Goal: Information Seeking & Learning: Learn about a topic

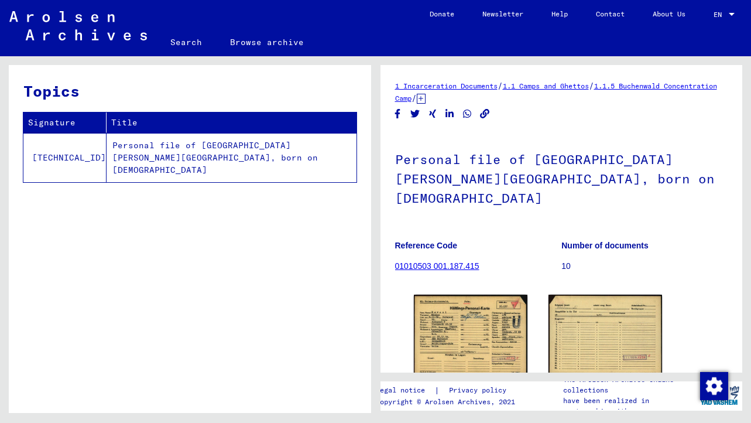
click at [441, 261] on link "01010503 001.187.415" at bounding box center [437, 265] width 84 height 9
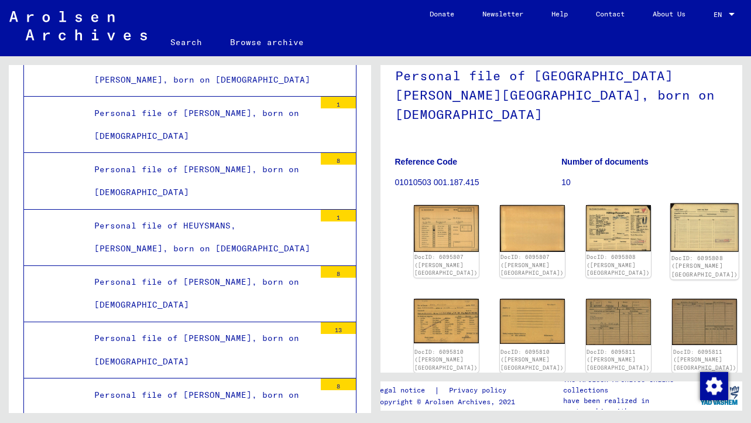
scroll to position [62, 0]
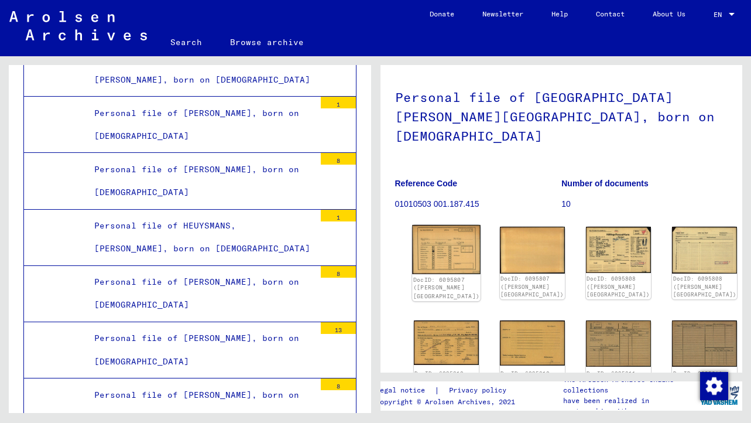
click at [428, 225] on img at bounding box center [446, 249] width 69 height 49
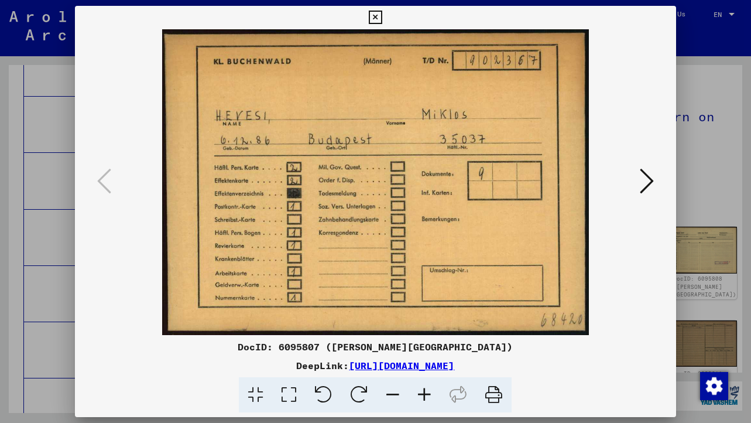
click at [483, 397] on icon at bounding box center [494, 395] width 36 height 36
click at [649, 179] on icon at bounding box center [647, 181] width 14 height 28
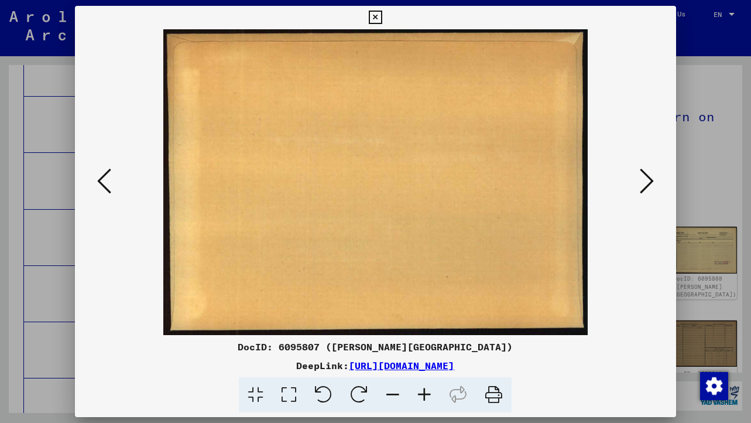
click at [649, 189] on icon at bounding box center [647, 181] width 14 height 28
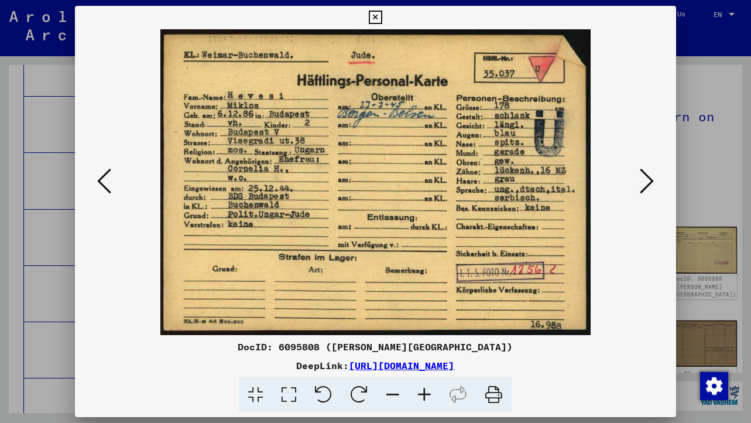
click at [649, 189] on icon at bounding box center [647, 181] width 14 height 28
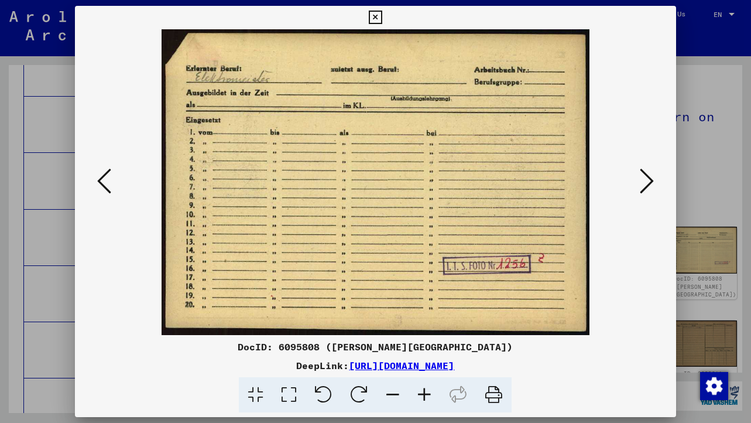
click at [649, 189] on icon at bounding box center [647, 181] width 14 height 28
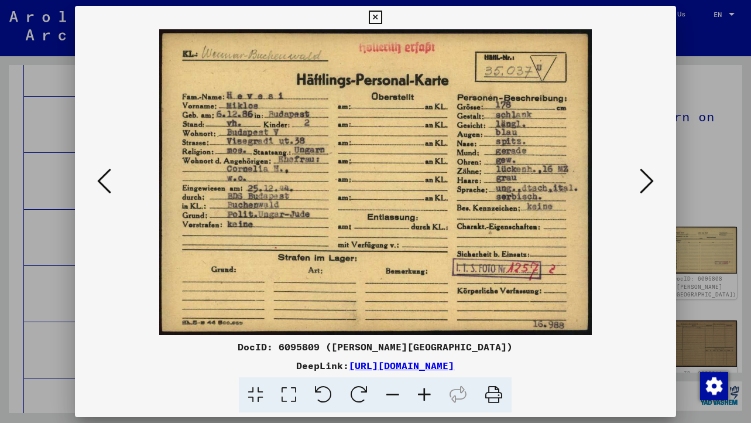
click at [97, 183] on button at bounding box center [104, 181] width 21 height 33
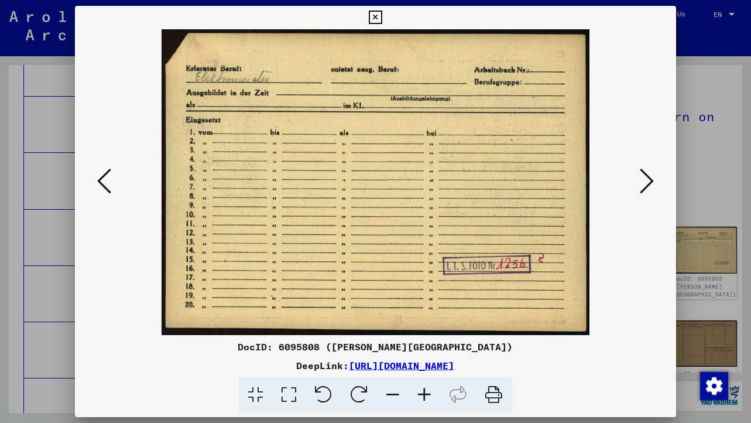
click at [97, 183] on button at bounding box center [104, 181] width 21 height 33
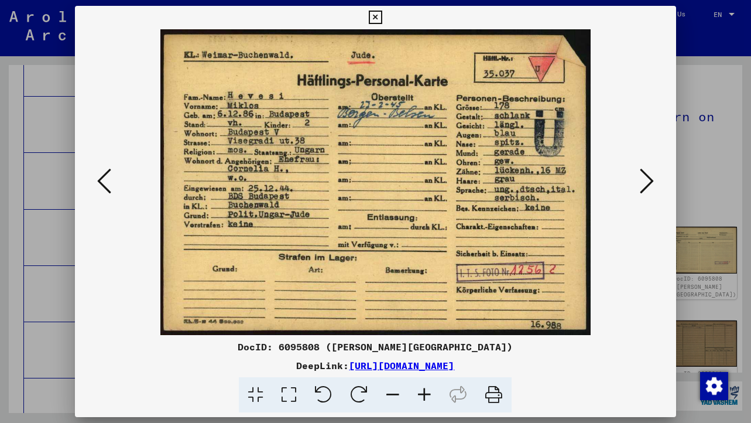
click at [644, 182] on icon at bounding box center [647, 181] width 14 height 28
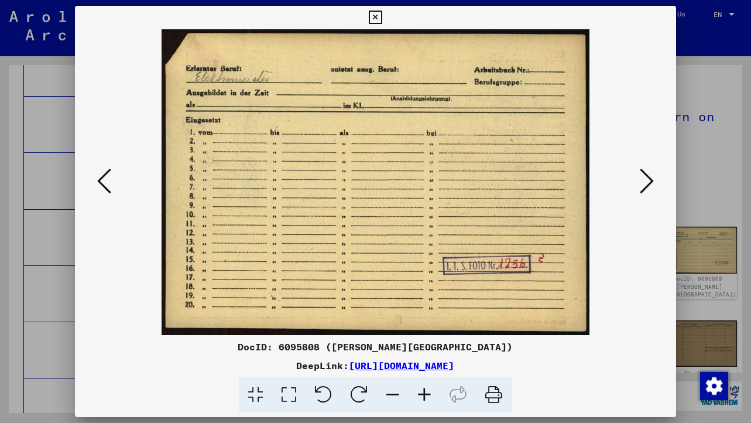
click at [644, 182] on icon at bounding box center [647, 181] width 14 height 28
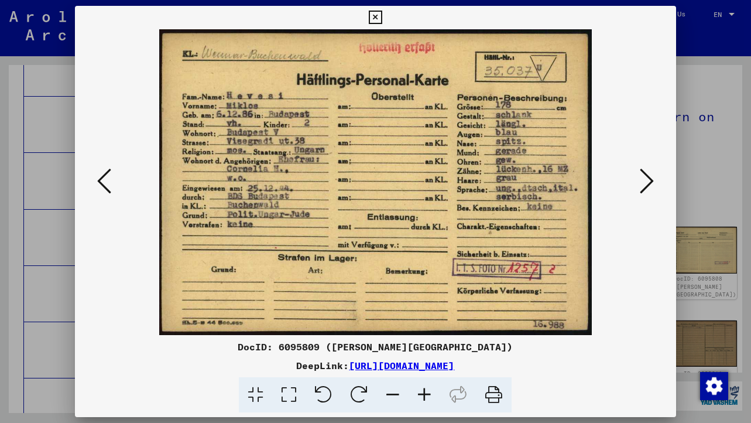
click at [491, 401] on icon at bounding box center [494, 395] width 36 height 36
click at [647, 175] on icon at bounding box center [647, 181] width 14 height 28
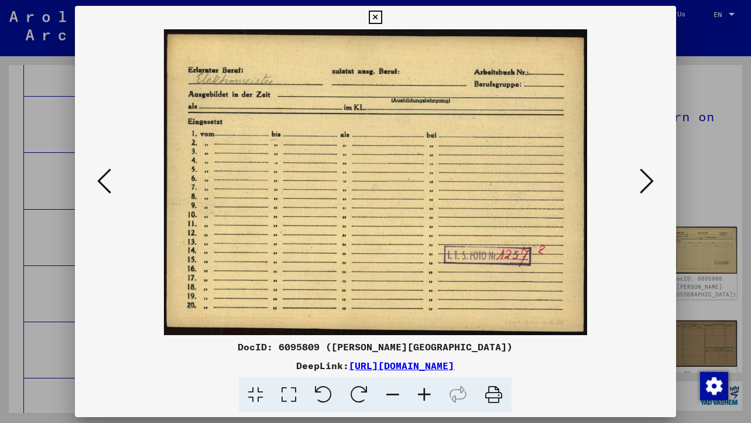
click at [647, 175] on icon at bounding box center [647, 181] width 14 height 28
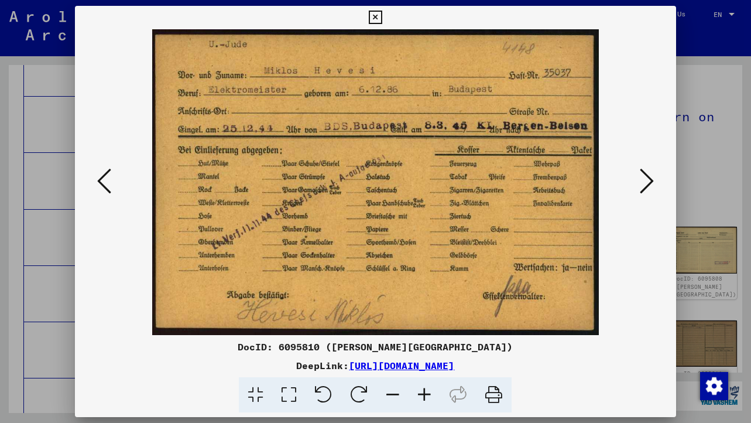
click at [498, 396] on icon at bounding box center [494, 395] width 36 height 36
click at [647, 176] on icon at bounding box center [647, 181] width 14 height 28
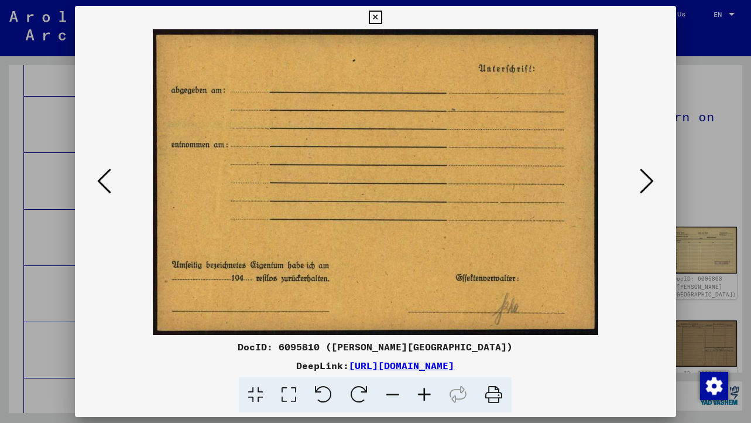
click at [494, 396] on icon at bounding box center [494, 395] width 36 height 36
click at [644, 186] on icon at bounding box center [647, 181] width 14 height 28
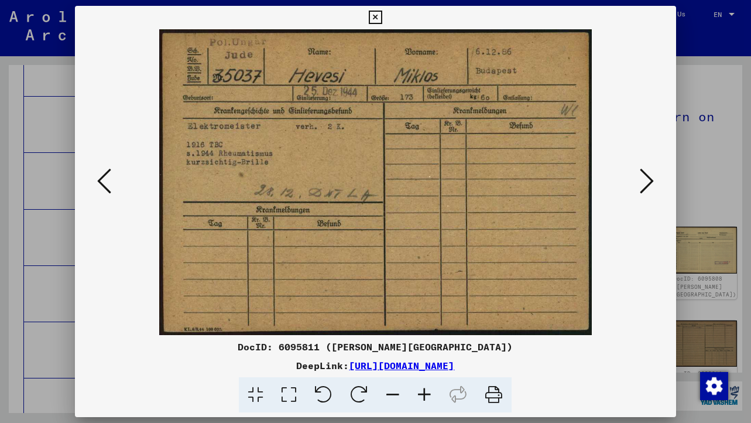
click at [498, 395] on icon at bounding box center [494, 395] width 36 height 36
click at [650, 179] on icon at bounding box center [647, 181] width 14 height 28
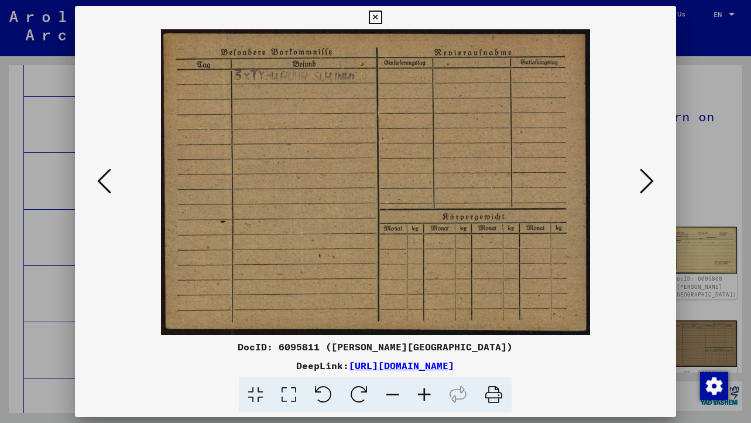
click at [489, 396] on icon at bounding box center [494, 395] width 36 height 36
click at [647, 182] on icon at bounding box center [647, 181] width 14 height 28
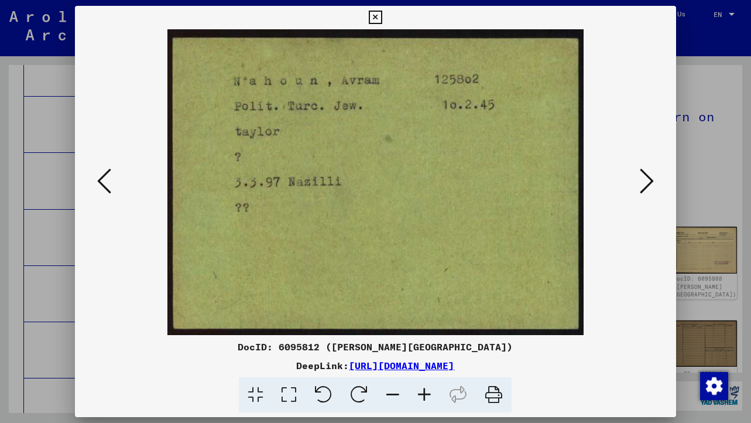
click at [647, 182] on icon at bounding box center [647, 181] width 14 height 28
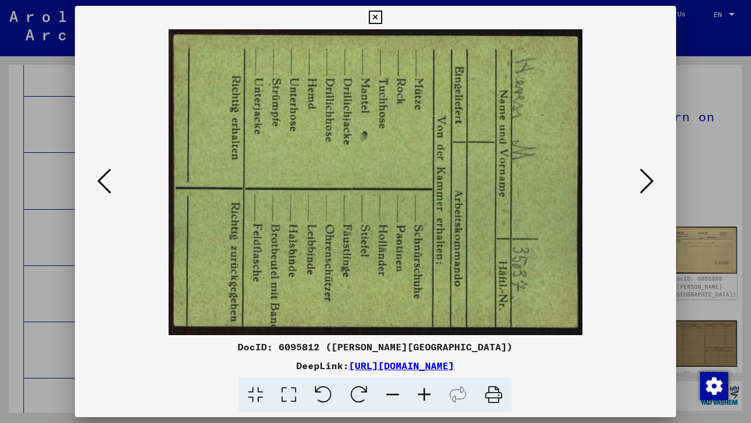
click at [495, 396] on icon at bounding box center [494, 395] width 36 height 36
click at [650, 175] on icon at bounding box center [647, 181] width 14 height 28
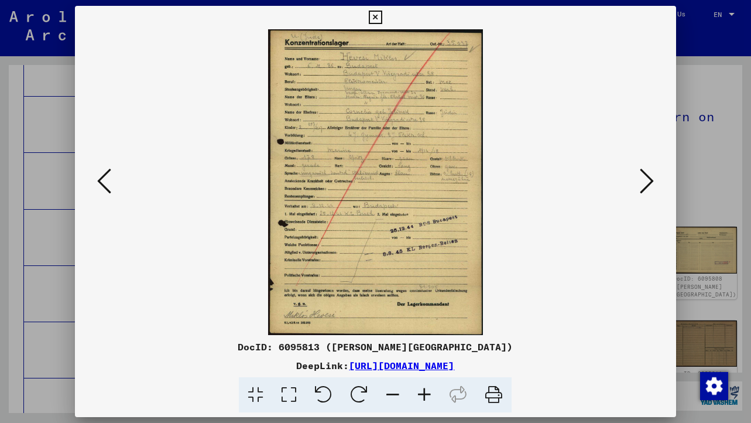
click at [499, 390] on icon at bounding box center [494, 395] width 36 height 36
click at [645, 191] on icon at bounding box center [647, 181] width 14 height 28
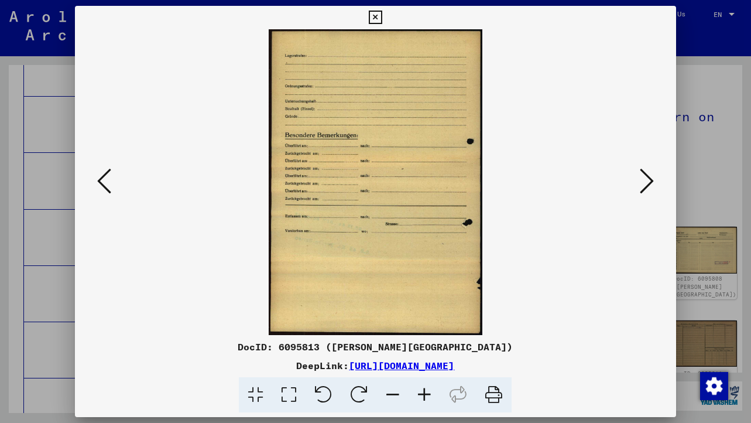
click at [494, 396] on icon at bounding box center [494, 395] width 36 height 36
click at [646, 187] on icon at bounding box center [647, 181] width 14 height 28
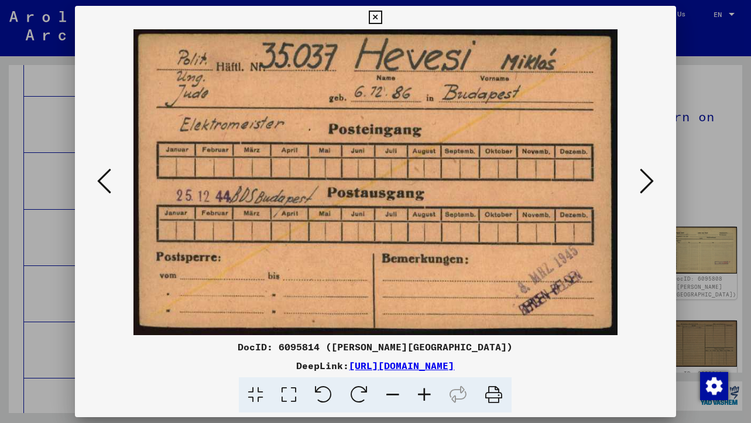
click at [501, 395] on icon at bounding box center [494, 395] width 36 height 36
click at [652, 191] on icon at bounding box center [647, 181] width 14 height 28
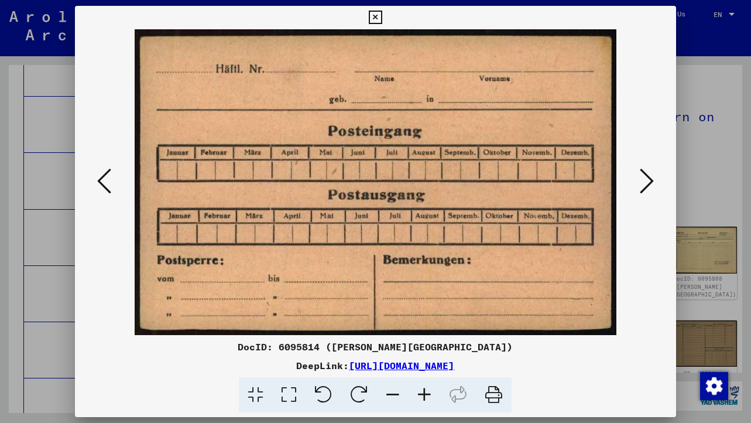
click at [491, 396] on icon at bounding box center [494, 395] width 36 height 36
click at [653, 193] on icon at bounding box center [647, 181] width 14 height 28
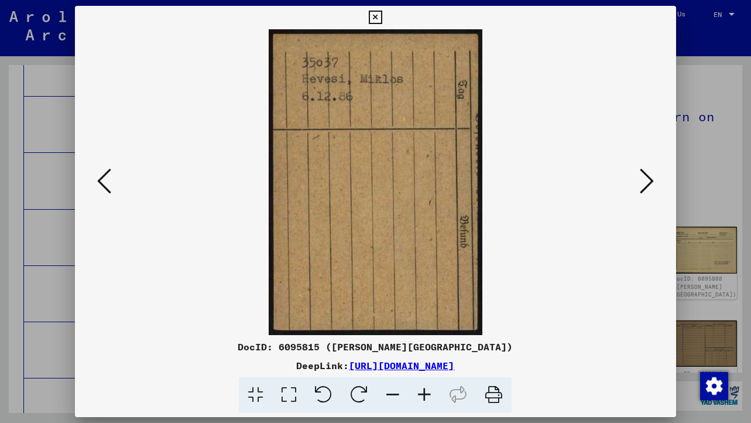
click at [486, 403] on icon at bounding box center [494, 395] width 36 height 36
click at [646, 186] on icon at bounding box center [647, 181] width 14 height 28
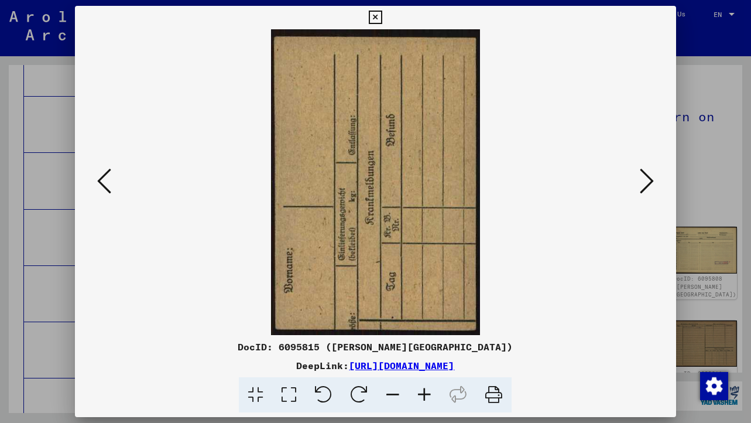
click at [497, 399] on icon at bounding box center [494, 395] width 36 height 36
click at [647, 187] on icon at bounding box center [647, 181] width 14 height 28
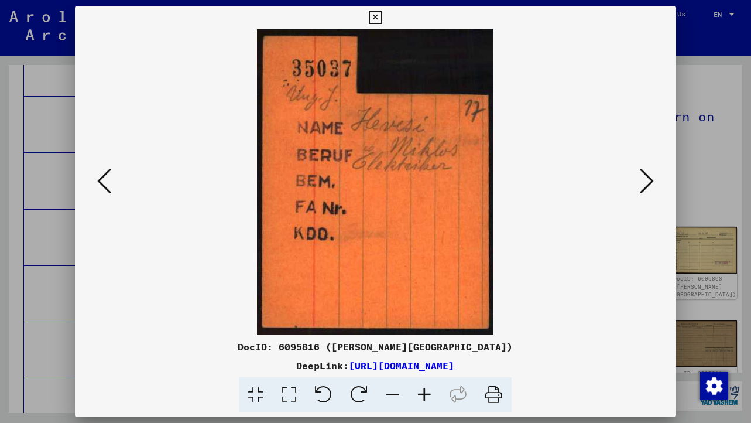
click at [495, 401] on icon at bounding box center [494, 395] width 36 height 36
click at [656, 190] on button at bounding box center [647, 181] width 21 height 33
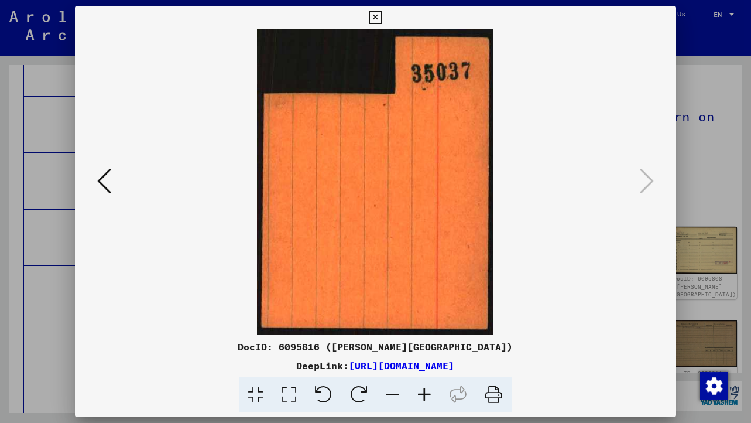
click at [495, 400] on icon at bounding box center [494, 395] width 36 height 36
click at [734, 127] on div at bounding box center [375, 211] width 751 height 423
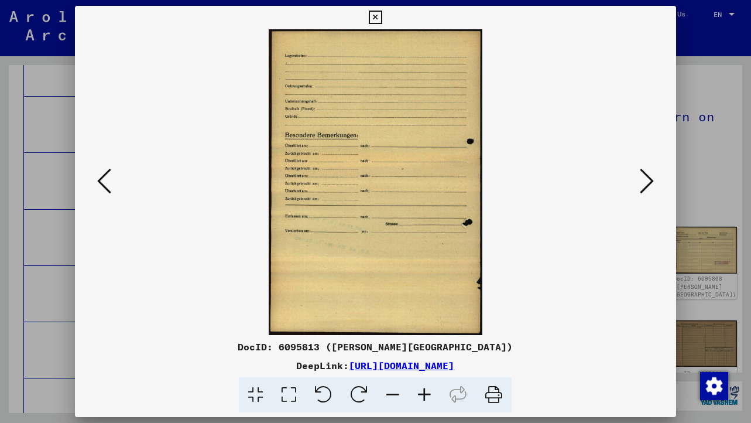
click at [647, 188] on icon at bounding box center [647, 181] width 14 height 28
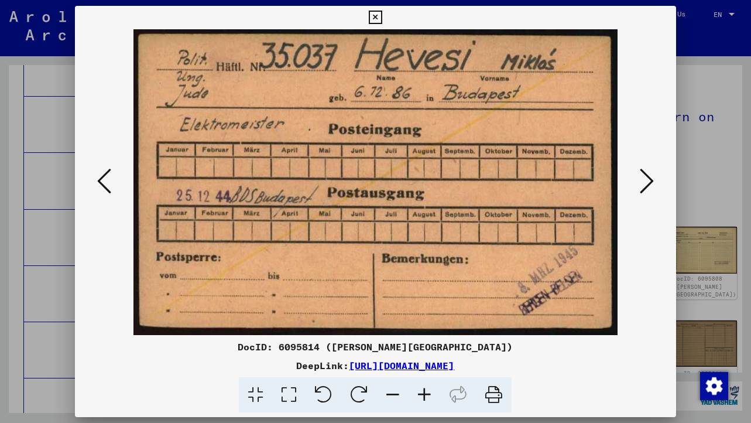
click at [647, 188] on icon at bounding box center [647, 181] width 14 height 28
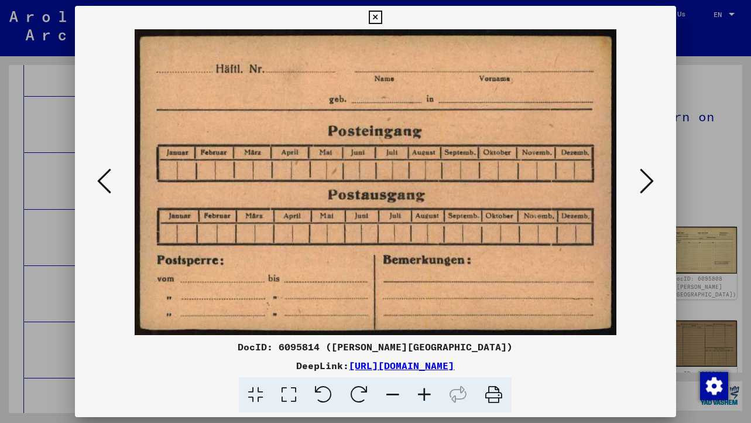
click at [647, 188] on icon at bounding box center [647, 181] width 14 height 28
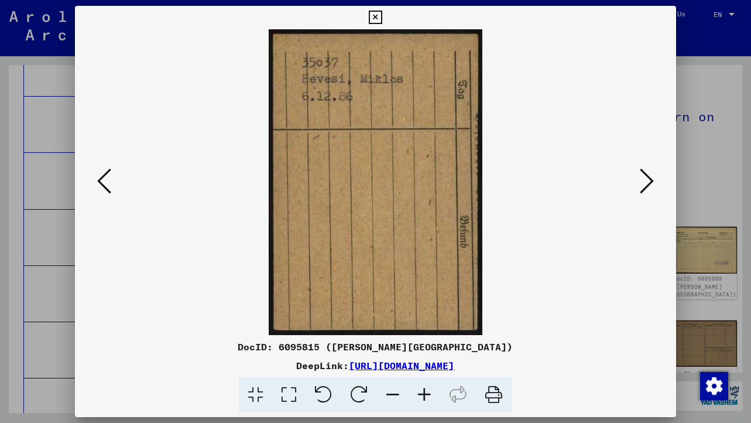
click at [373, 15] on icon at bounding box center [375, 18] width 13 height 14
